Goal: Task Accomplishment & Management: Use online tool/utility

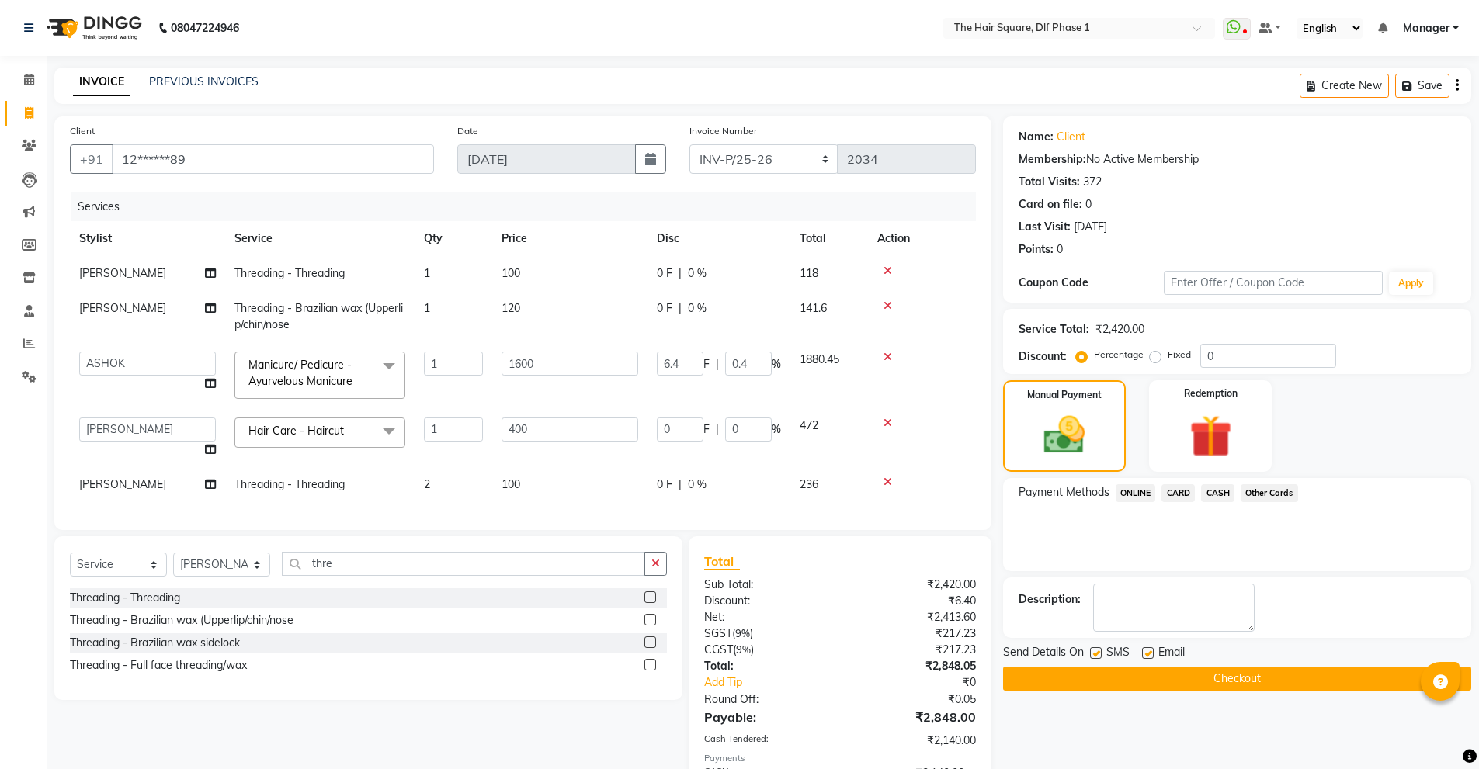
select select "5766"
select select "39748"
select select "service"
select select "39747"
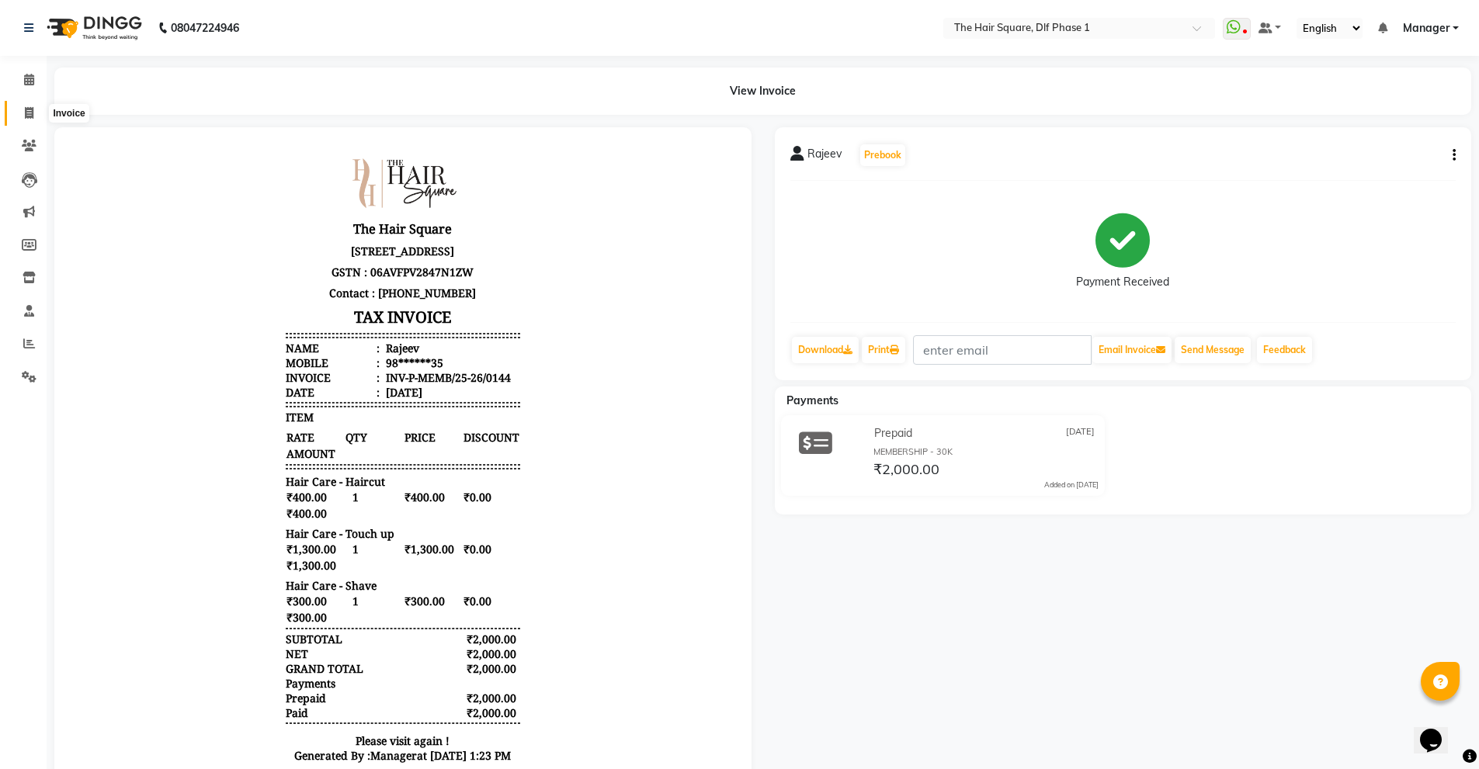
click at [29, 112] on icon at bounding box center [29, 113] width 9 height 12
select select "5766"
select select "service"
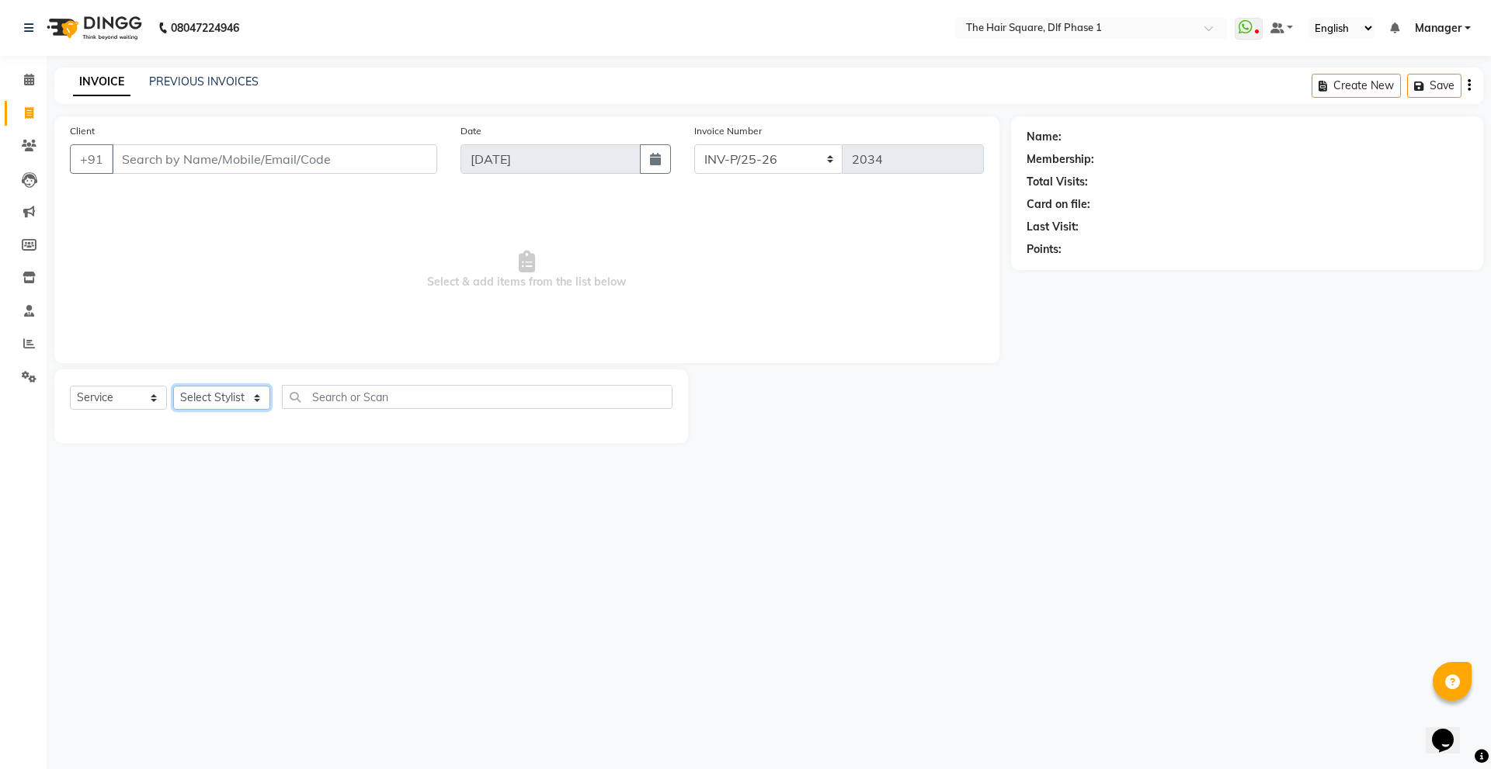
click at [197, 401] on select "Select Stylist Abdul ALIZA Amit AMIT ASHOK imran kim mahendra Manager NARENDRA …" at bounding box center [221, 398] width 97 height 24
select select "52021"
click at [173, 386] on select "Select Stylist Abdul ALIZA Amit AMIT ASHOK imran kim mahendra Manager NARENDRA …" at bounding box center [221, 398] width 97 height 24
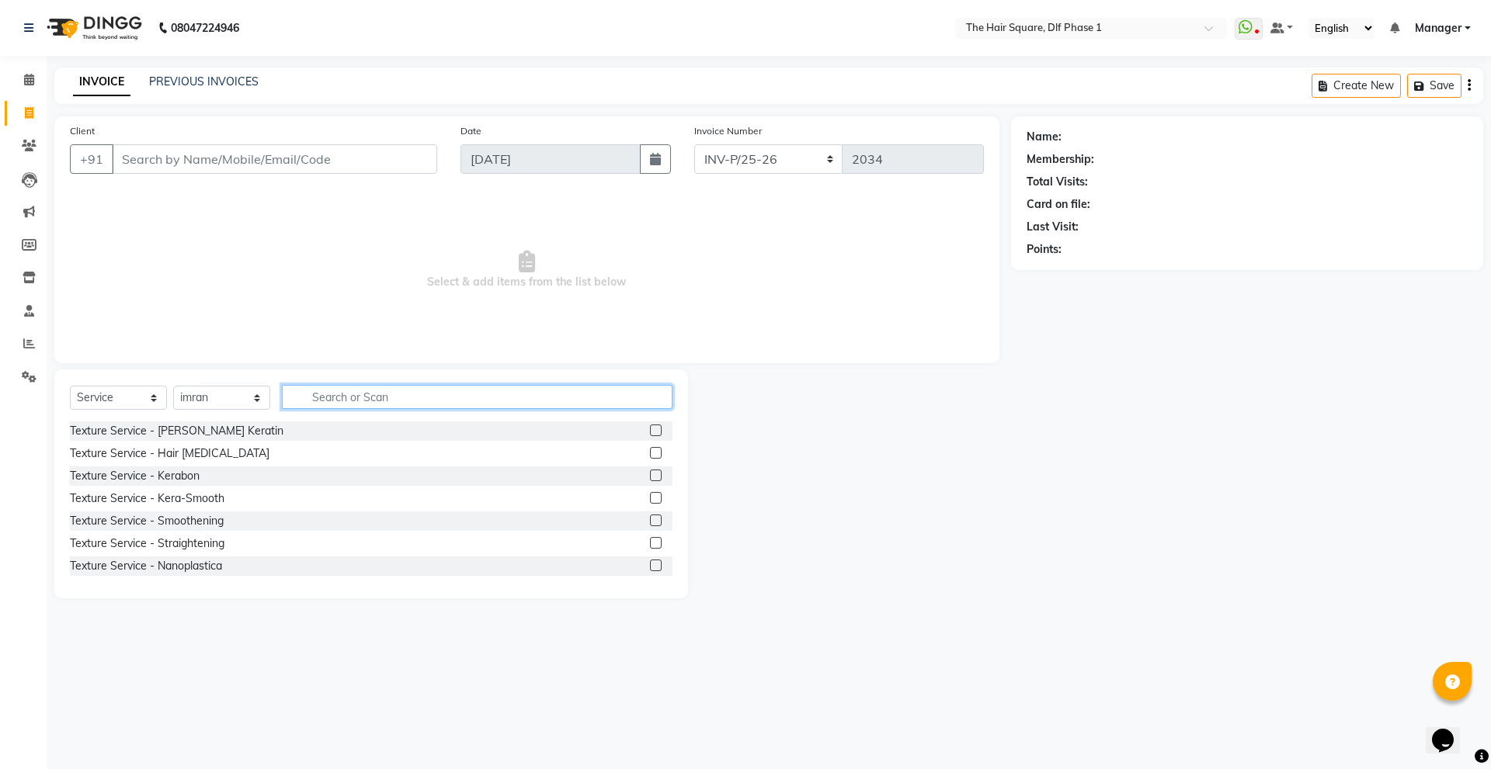
click at [387, 389] on input "text" at bounding box center [477, 397] width 390 height 24
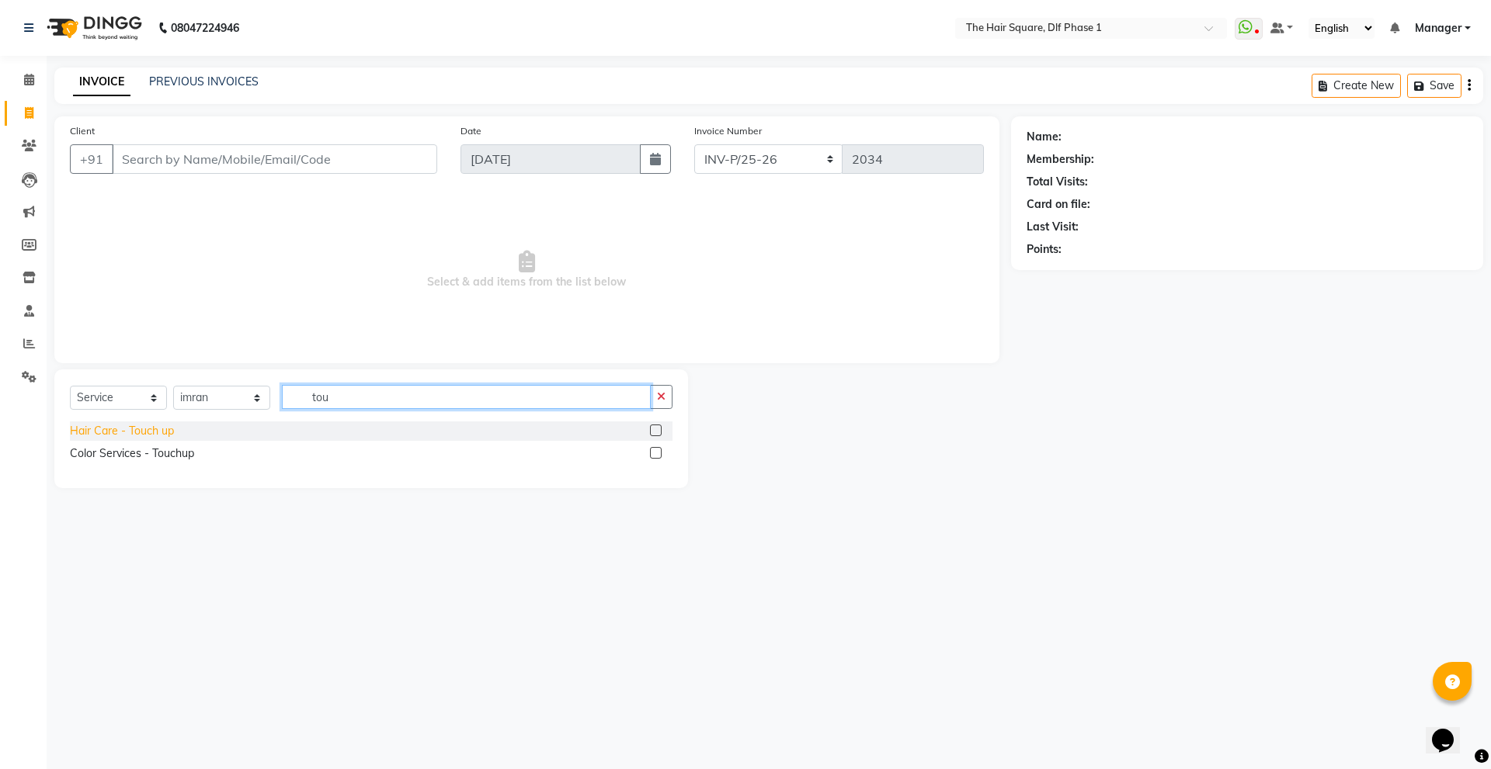
type input "tou"
click at [123, 431] on div "Hair Care - Touch up" at bounding box center [122, 431] width 104 height 16
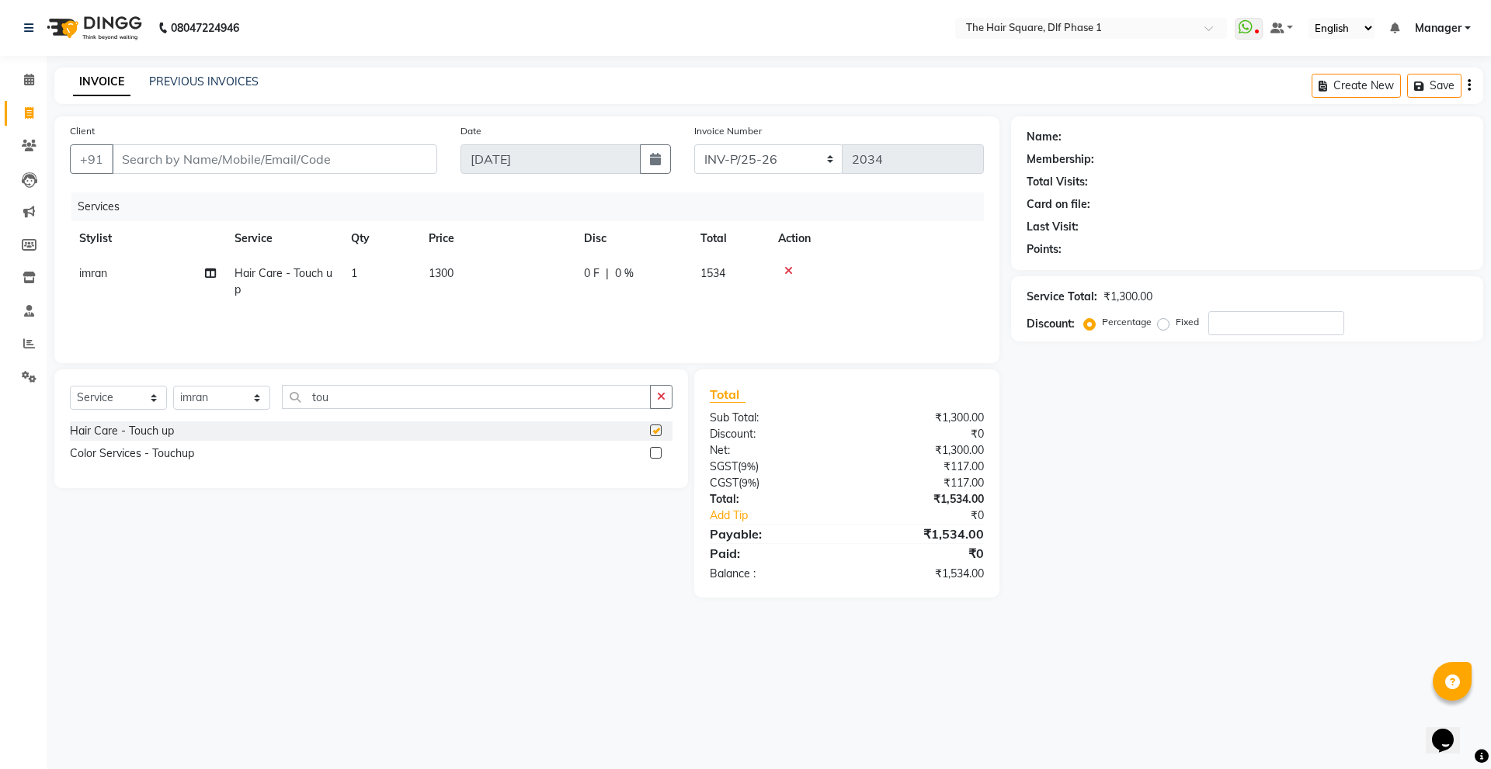
checkbox input "false"
click at [326, 167] on input "Client" at bounding box center [274, 159] width 325 height 30
type input "9"
type input "0"
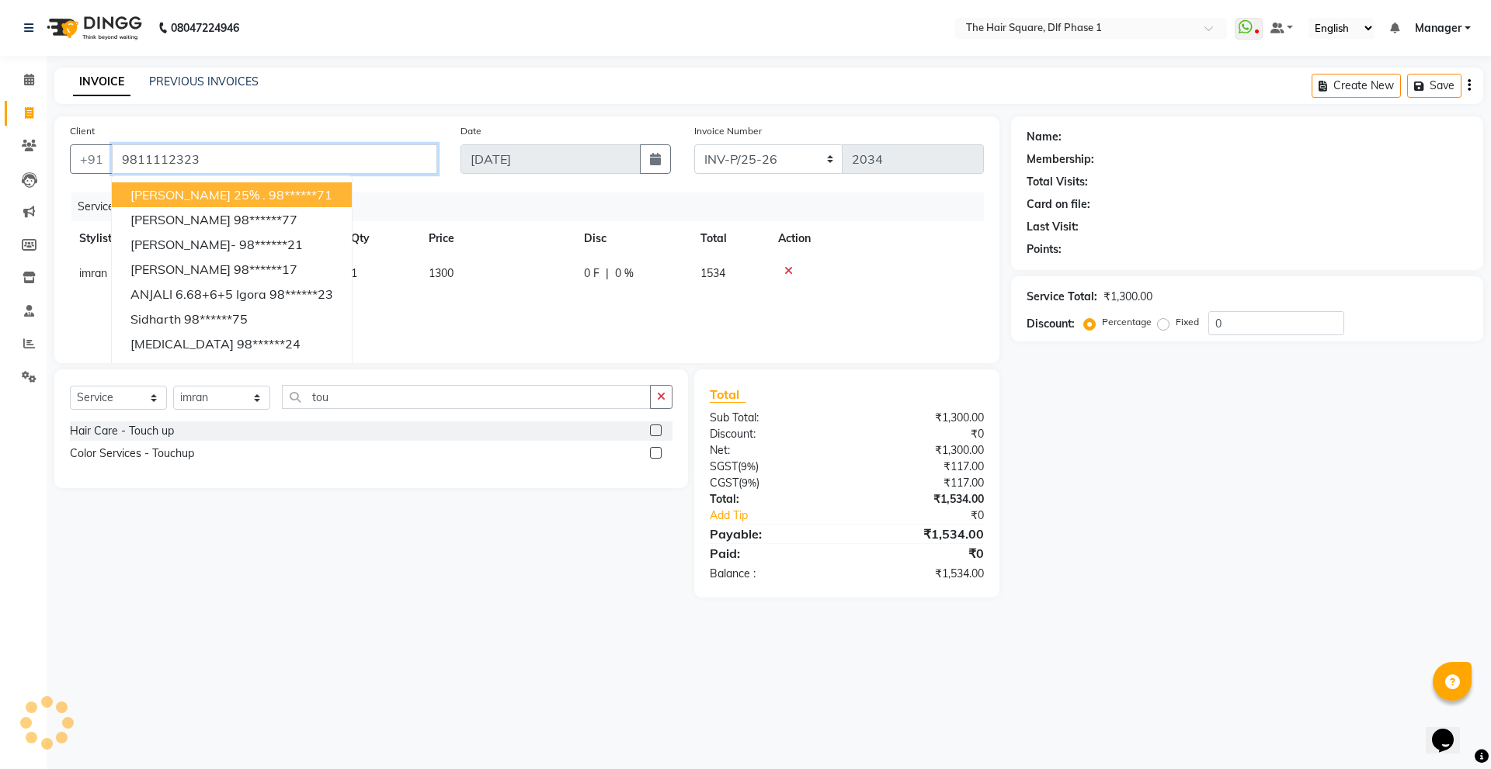
type input "9811112323"
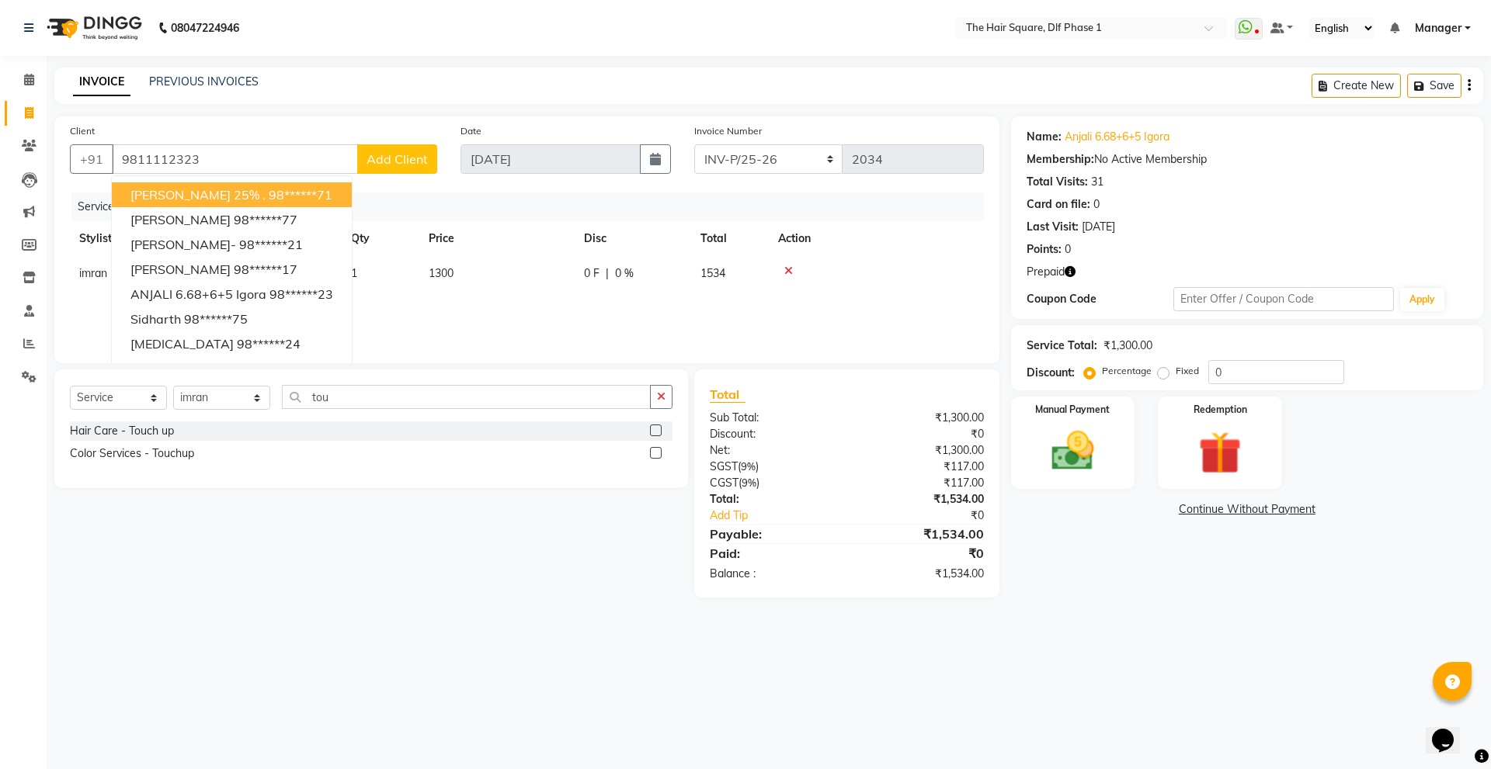
click at [913, 216] on div "Services" at bounding box center [533, 207] width 924 height 29
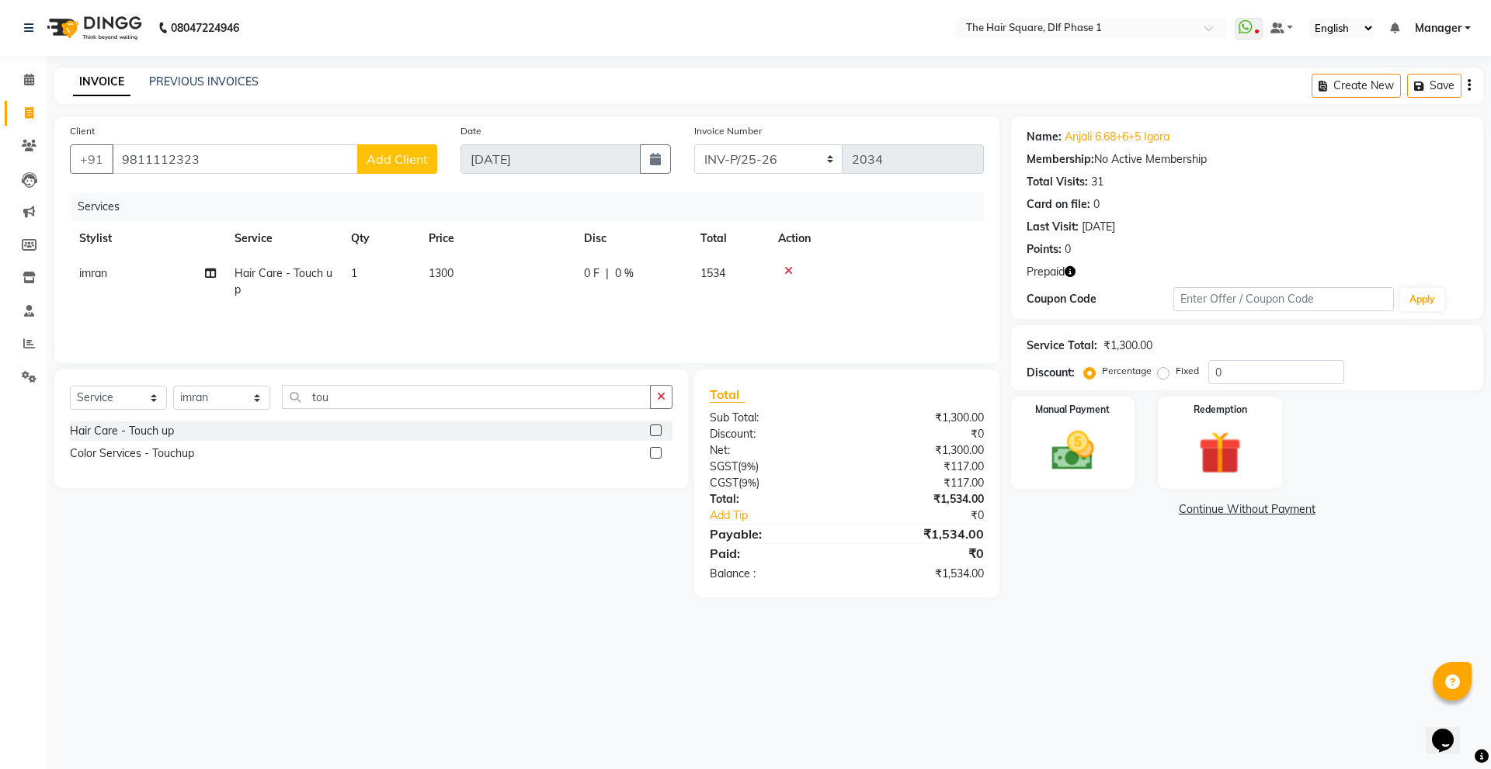
click at [1072, 273] on icon "button" at bounding box center [1069, 271] width 11 height 11
click at [1230, 452] on img at bounding box center [1219, 452] width 72 height 55
click at [1161, 512] on span "1" at bounding box center [1164, 512] width 9 height 9
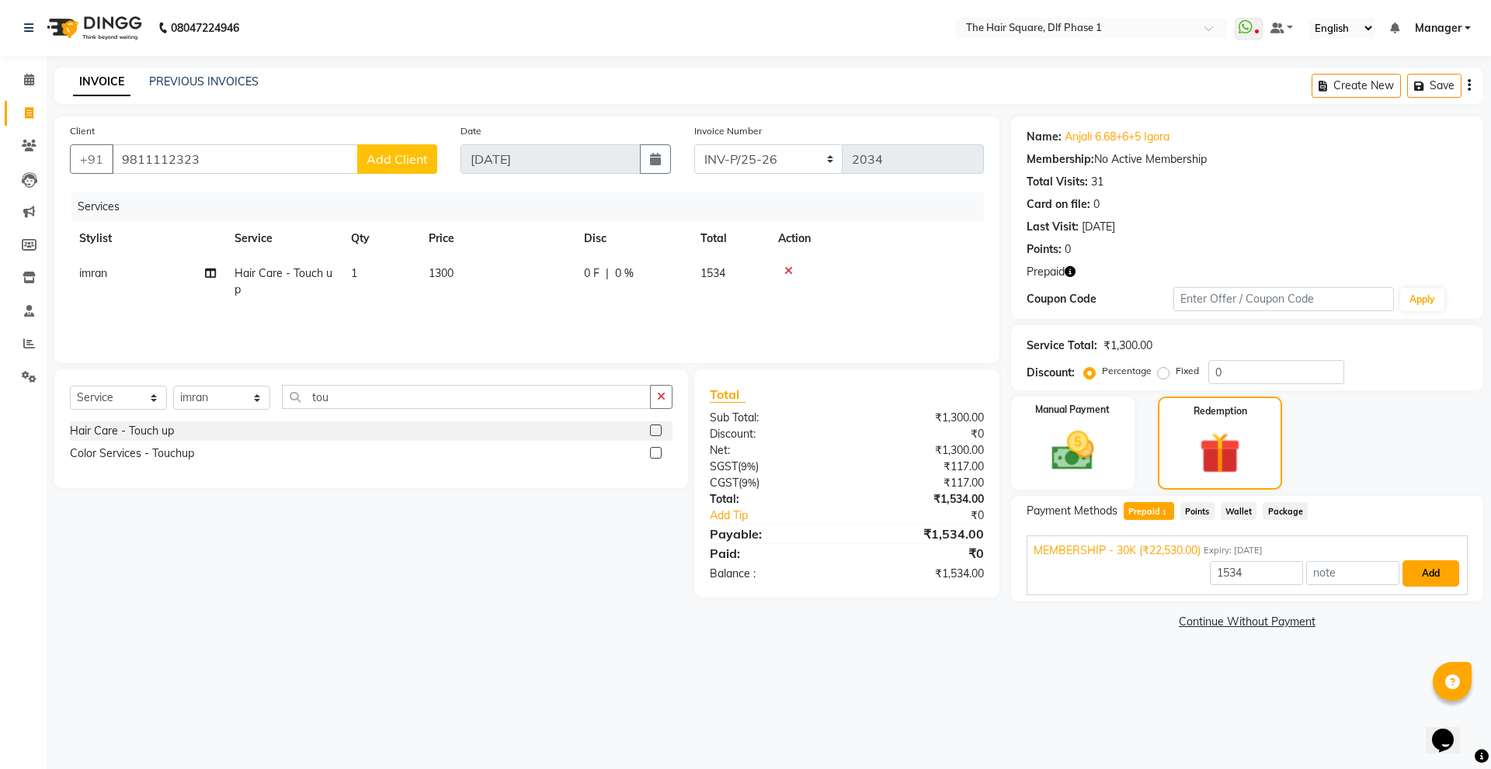
click at [1442, 572] on button "Add" at bounding box center [1430, 574] width 57 height 26
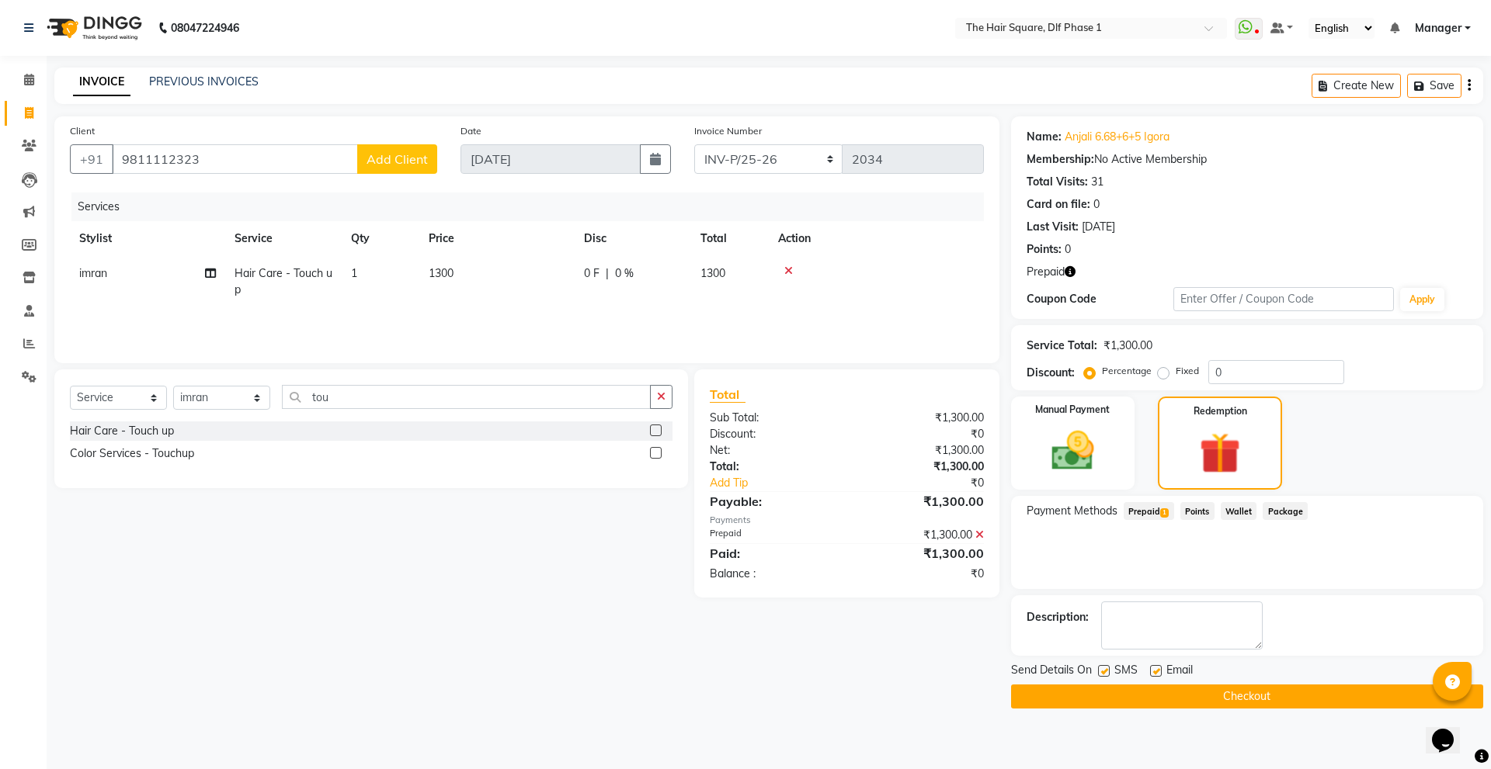
click at [1119, 691] on button "Checkout" at bounding box center [1247, 697] width 472 height 24
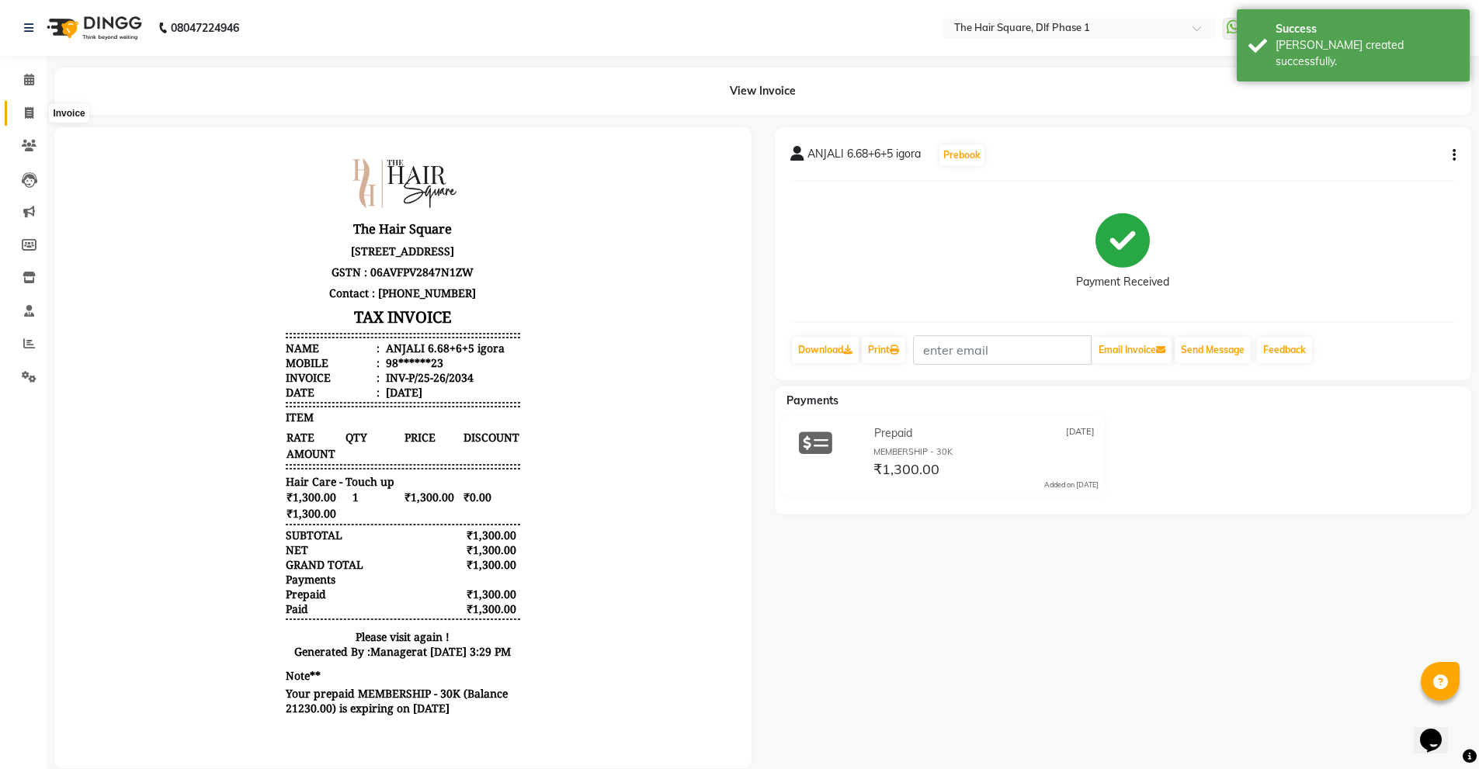
click at [31, 113] on icon at bounding box center [29, 113] width 9 height 12
select select "5766"
select select "service"
